Goal: Find specific page/section: Find specific page/section

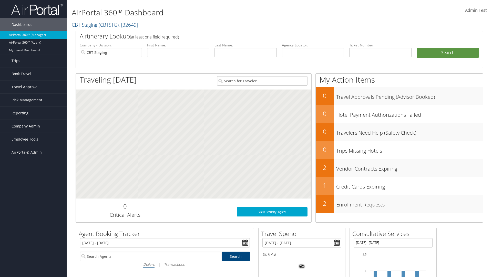
click at [33, 126] on span "Company Admin" at bounding box center [26, 126] width 28 height 13
click at [0, 0] on link "People" at bounding box center [0, 0] width 0 height 0
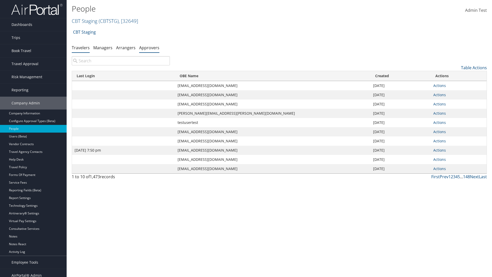
click at [149, 47] on link "Approvers" at bounding box center [149, 48] width 20 height 6
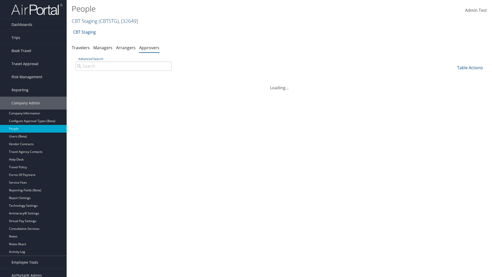
click at [85, 21] on link "CBT Staging ( CBTSTG ) , [ 32649 ]" at bounding box center [105, 20] width 66 height 7
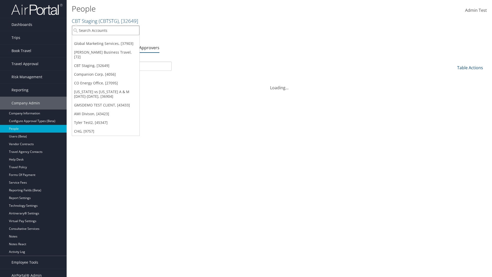
click at [106, 30] on input "search" at bounding box center [105, 30] width 67 height 9
type input "CBTSTG"
click at [106, 40] on div "CBT Staging (CBTSTG), [32649]" at bounding box center [105, 39] width 73 height 5
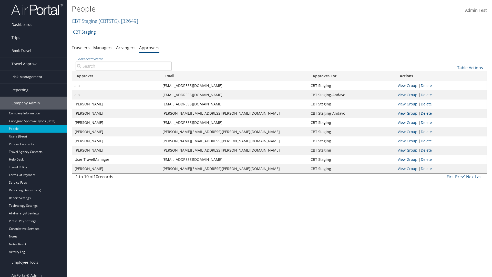
click at [408, 85] on link "View Group" at bounding box center [408, 85] width 20 height 5
